Goal: Task Accomplishment & Management: Manage account settings

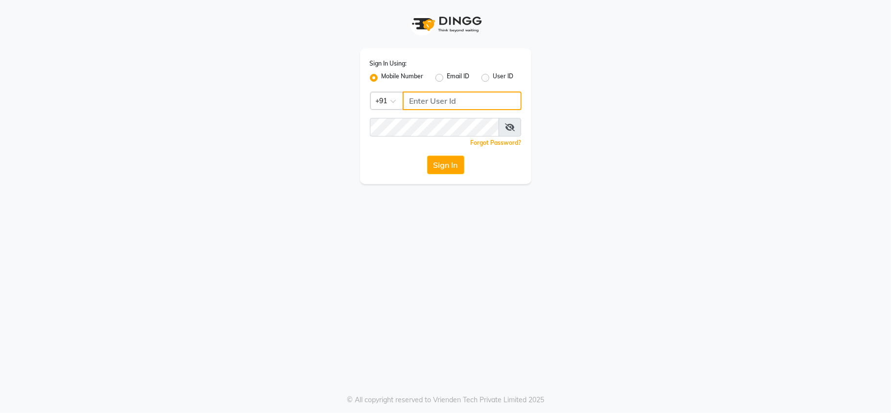
click at [428, 93] on input "Username" at bounding box center [462, 101] width 119 height 19
click at [493, 77] on label "User ID" at bounding box center [503, 78] width 21 height 12
click at [493, 77] on input "User ID" at bounding box center [496, 75] width 6 height 6
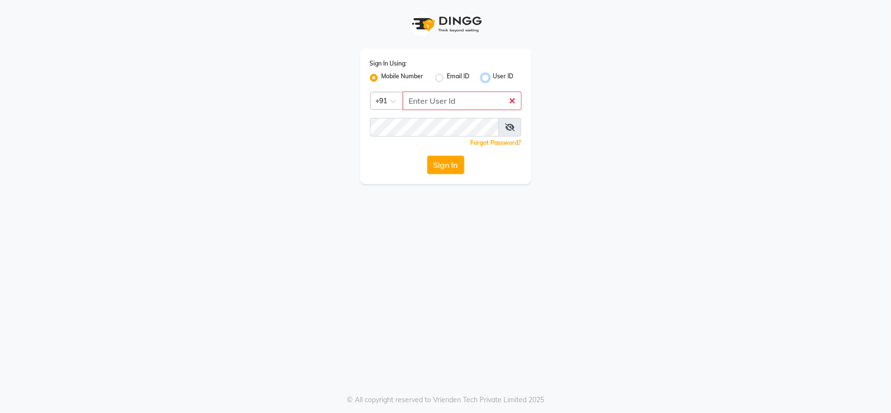
radio input "true"
radio input "false"
click at [469, 101] on input "Username" at bounding box center [446, 101] width 152 height 19
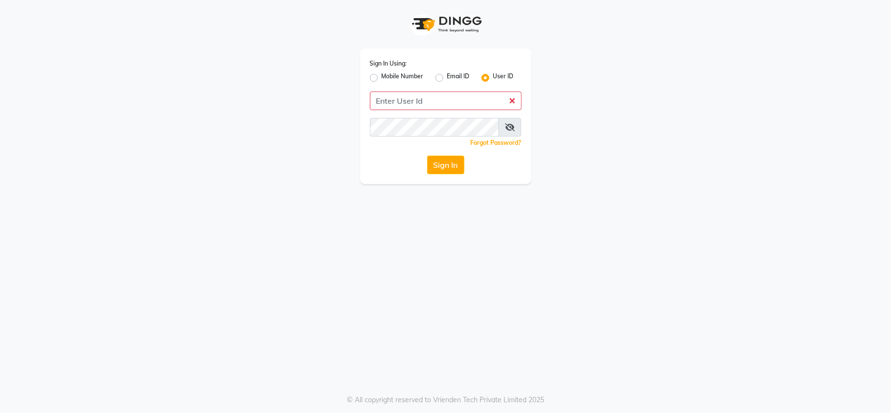
drag, startPoint x: 470, startPoint y: 100, endPoint x: 442, endPoint y: 77, distance: 37.2
click at [447, 77] on label "Email ID" at bounding box center [458, 78] width 23 height 12
click at [447, 77] on input "Email ID" at bounding box center [450, 75] width 6 height 6
radio input "true"
radio input "false"
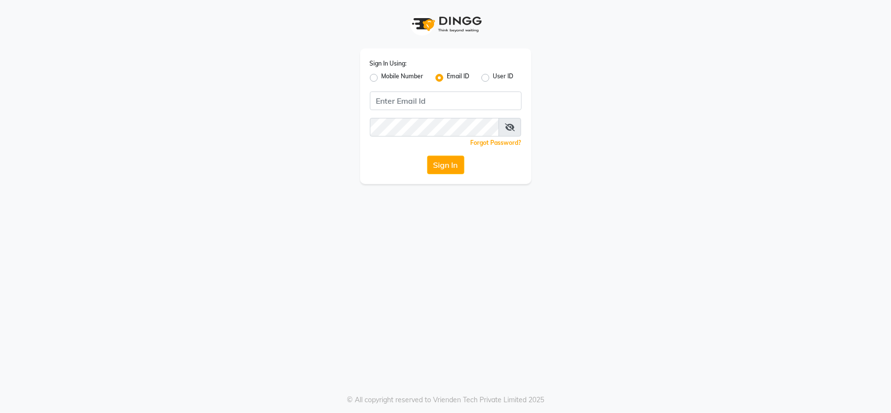
click at [382, 74] on label "Mobile Number" at bounding box center [403, 78] width 42 height 12
click at [382, 74] on input "Mobile Number" at bounding box center [385, 75] width 6 height 6
radio input "true"
radio input "false"
click at [412, 100] on input "Username" at bounding box center [462, 101] width 119 height 19
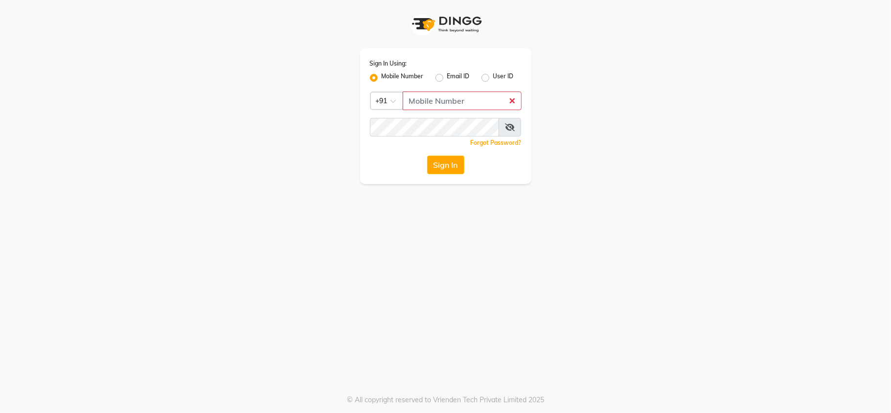
click at [493, 78] on label "User ID" at bounding box center [503, 78] width 21 height 12
click at [493, 78] on input "User ID" at bounding box center [496, 75] width 6 height 6
radio input "true"
radio input "false"
click at [446, 107] on input "Username" at bounding box center [446, 101] width 152 height 19
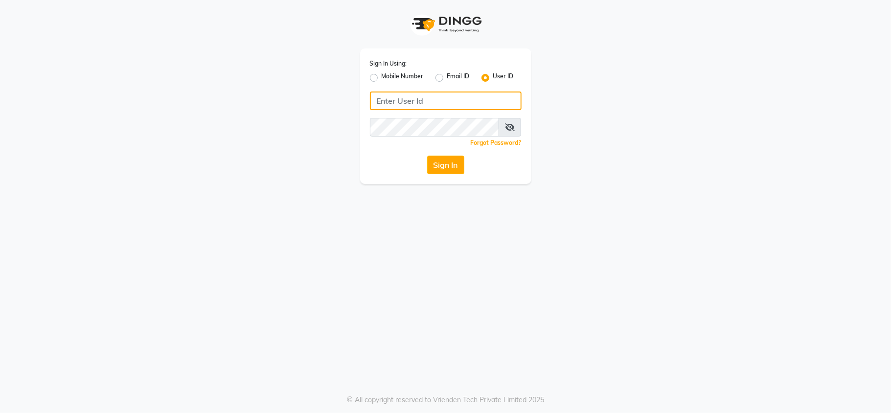
click at [431, 101] on input "Username" at bounding box center [446, 101] width 152 height 19
click at [381, 100] on input "ashok" at bounding box center [446, 101] width 152 height 19
click at [388, 100] on input "Ashok" at bounding box center [446, 101] width 152 height 19
type input "[PERSON_NAME]"
click at [455, 159] on button "Sign In" at bounding box center [445, 165] width 37 height 19
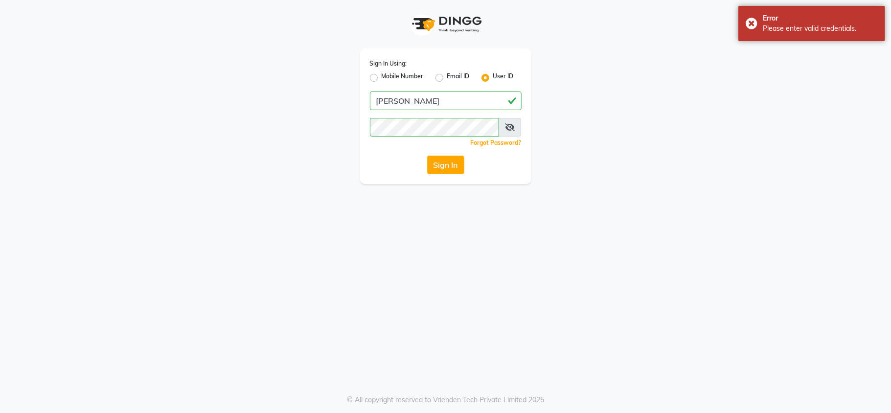
click at [583, 112] on div "Sign In Using: Mobile Number Email ID User ID [PERSON_NAME] Remember me Forgot …" at bounding box center [446, 92] width 558 height 184
